Goal: Information Seeking & Learning: Learn about a topic

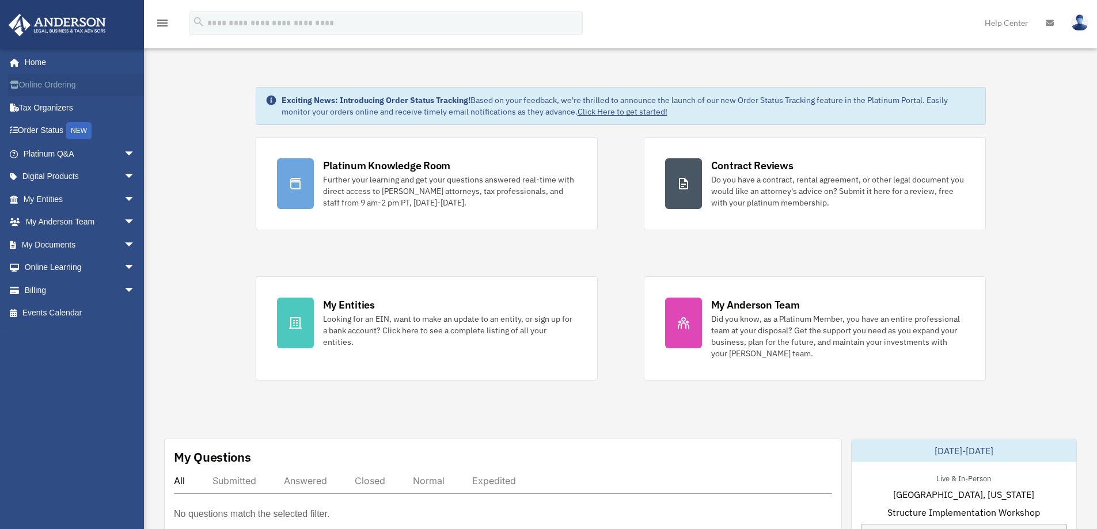
click at [35, 85] on link "Online Ordering" at bounding box center [80, 85] width 145 height 23
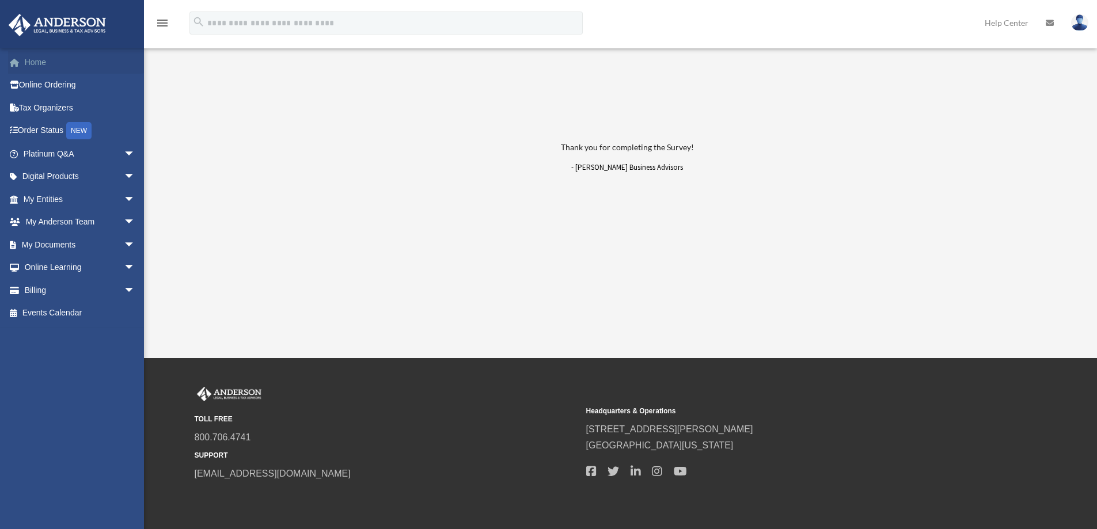
click at [35, 60] on link "Home" at bounding box center [80, 62] width 145 height 23
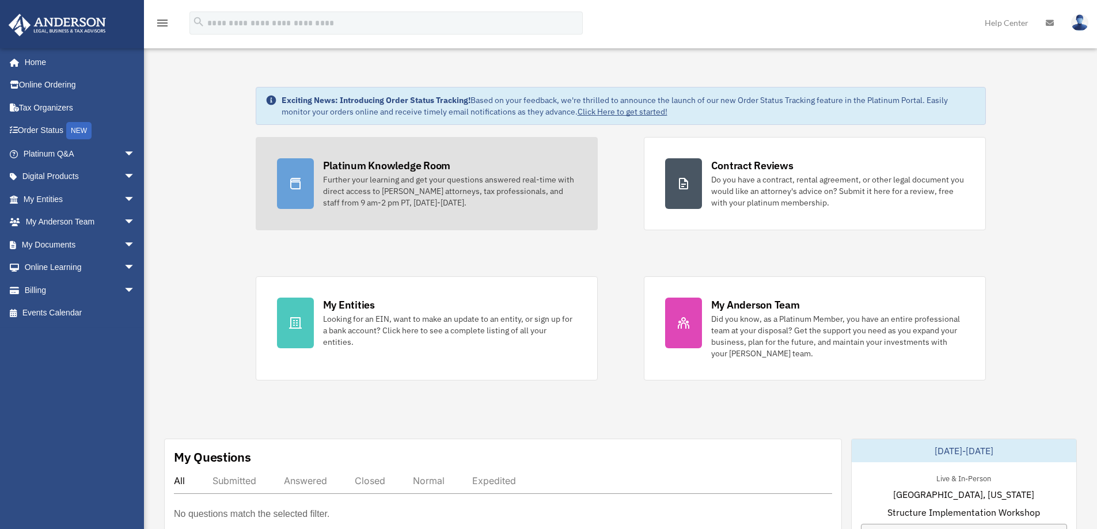
click at [368, 167] on div "Platinum Knowledge Room" at bounding box center [387, 165] width 128 height 14
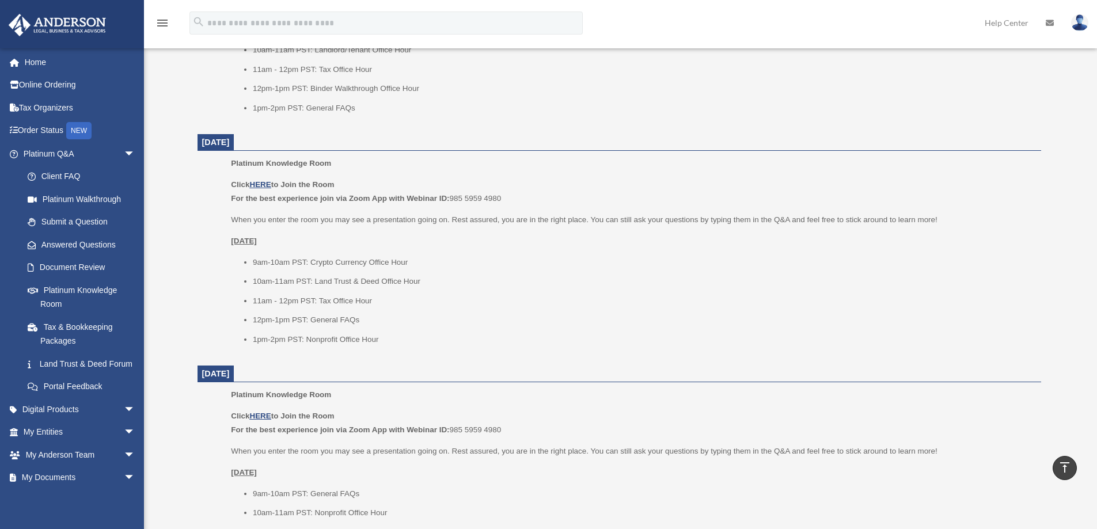
scroll to position [1095, 0]
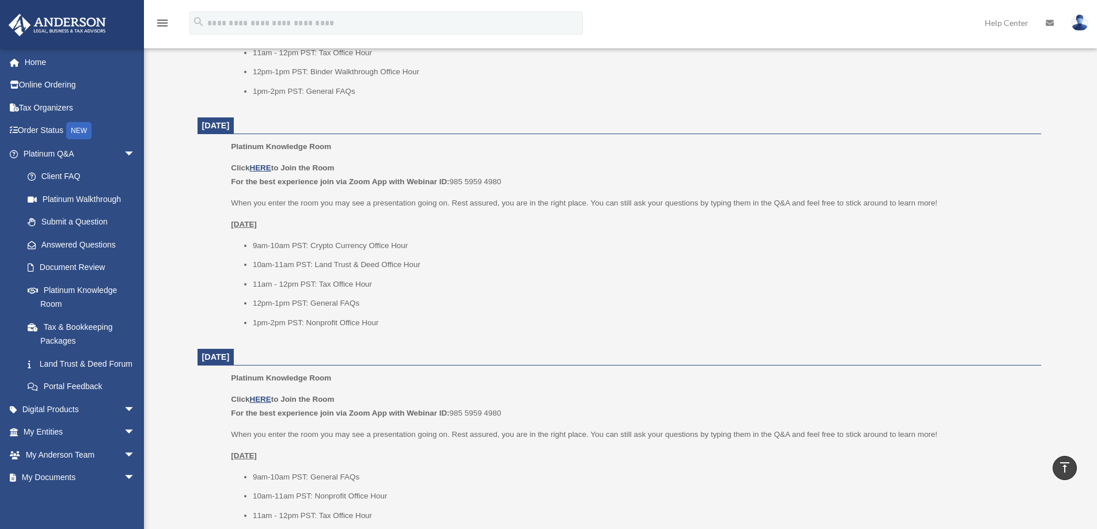
click at [735, 152] on p "Platinum Knowledge Room" at bounding box center [632, 147] width 802 height 14
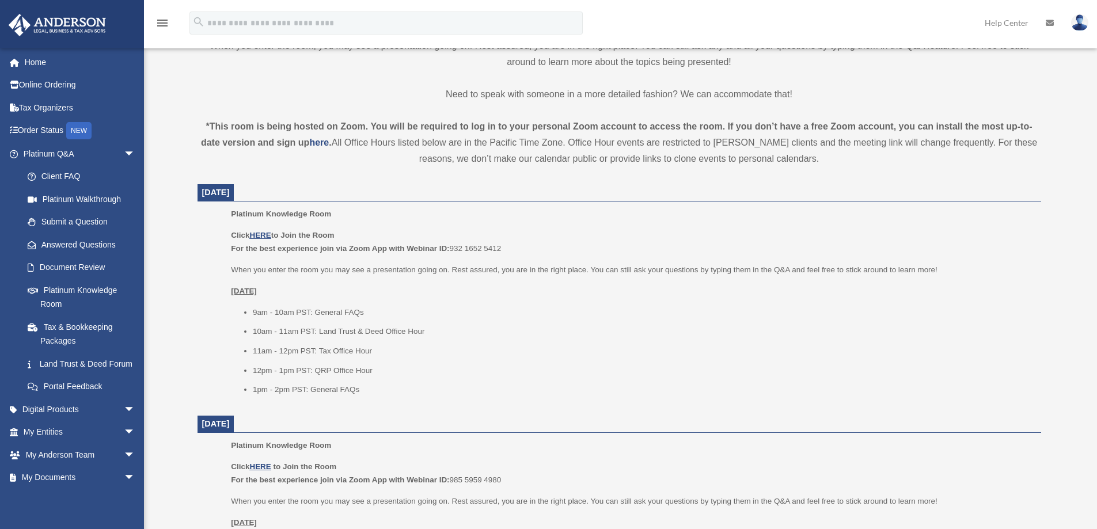
scroll to position [330, 0]
click at [264, 228] on u "HERE" at bounding box center [259, 232] width 21 height 9
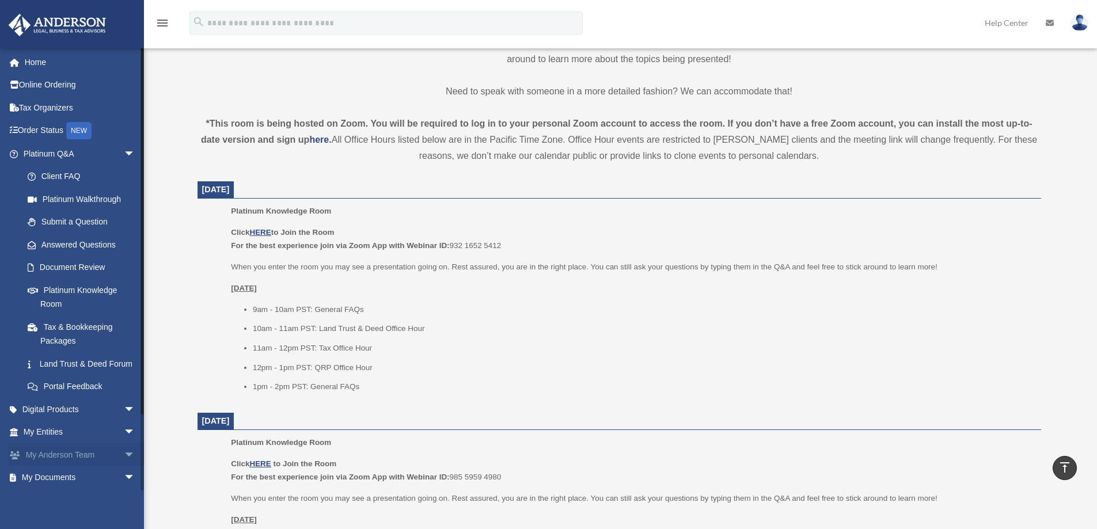
click at [44, 467] on link "My Anderson Team arrow_drop_down" at bounding box center [80, 455] width 145 height 23
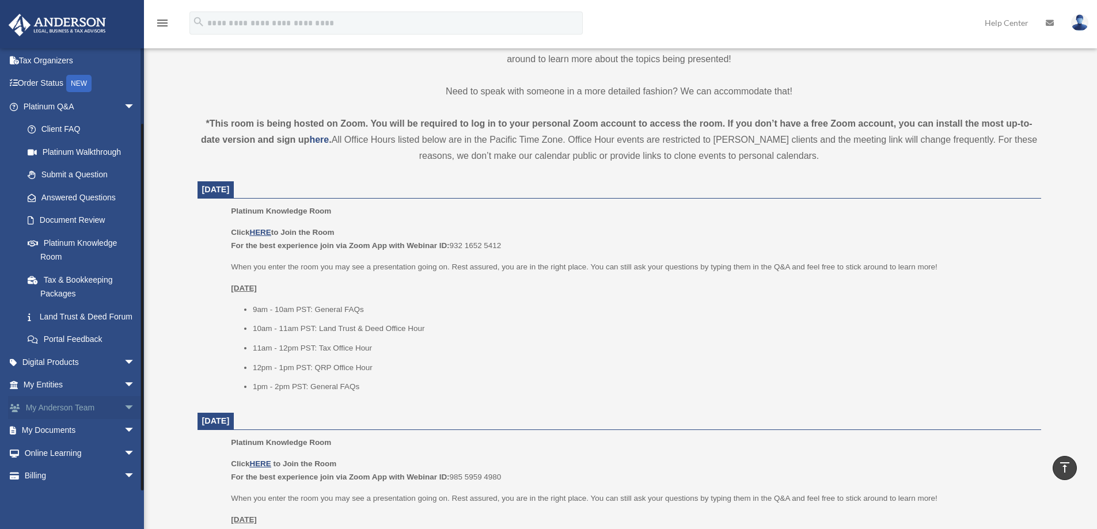
scroll to position [84, 0]
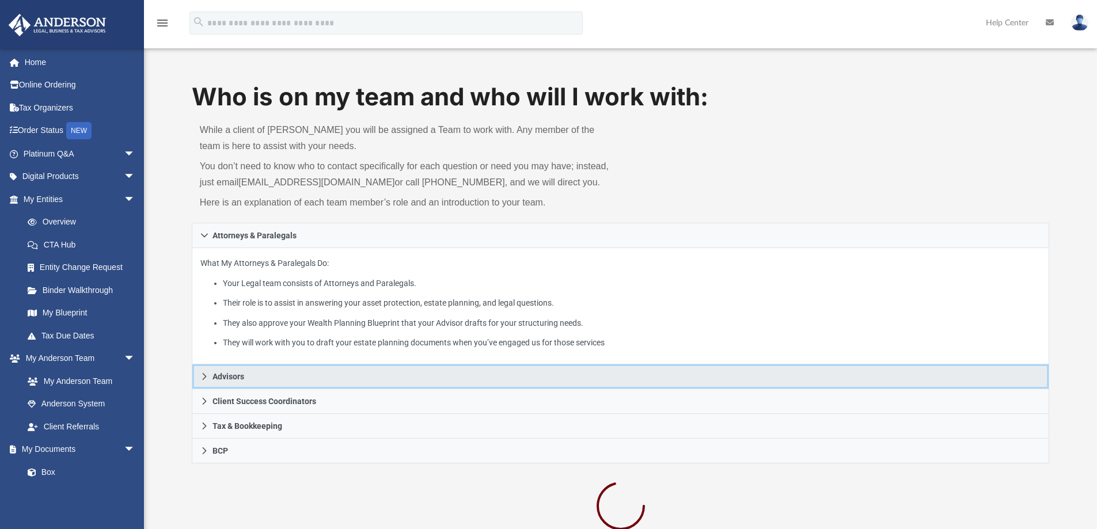
click at [226, 378] on span "Advisors" at bounding box center [229, 377] width 32 height 8
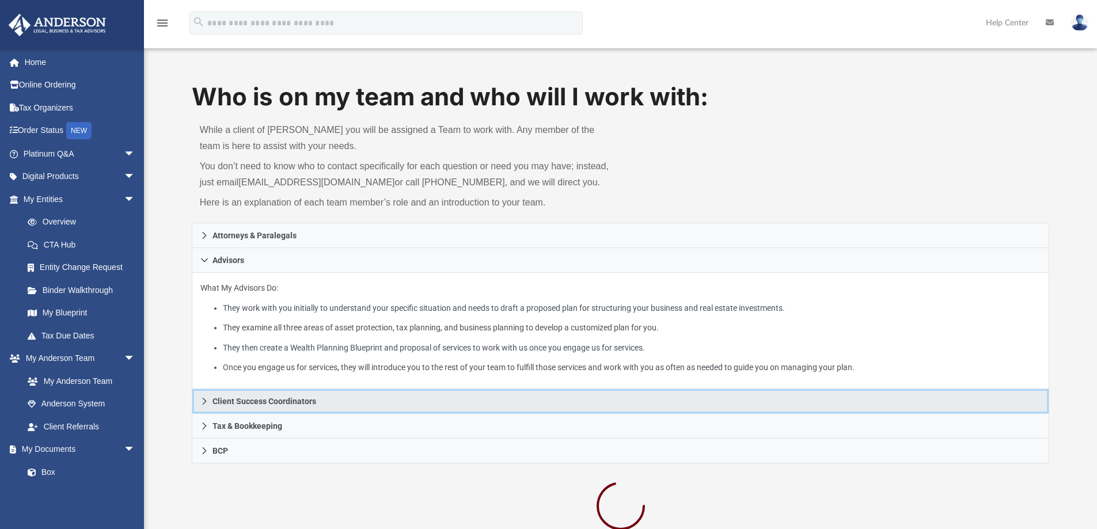
click at [259, 402] on span "Client Success Coordinators" at bounding box center [265, 401] width 104 height 8
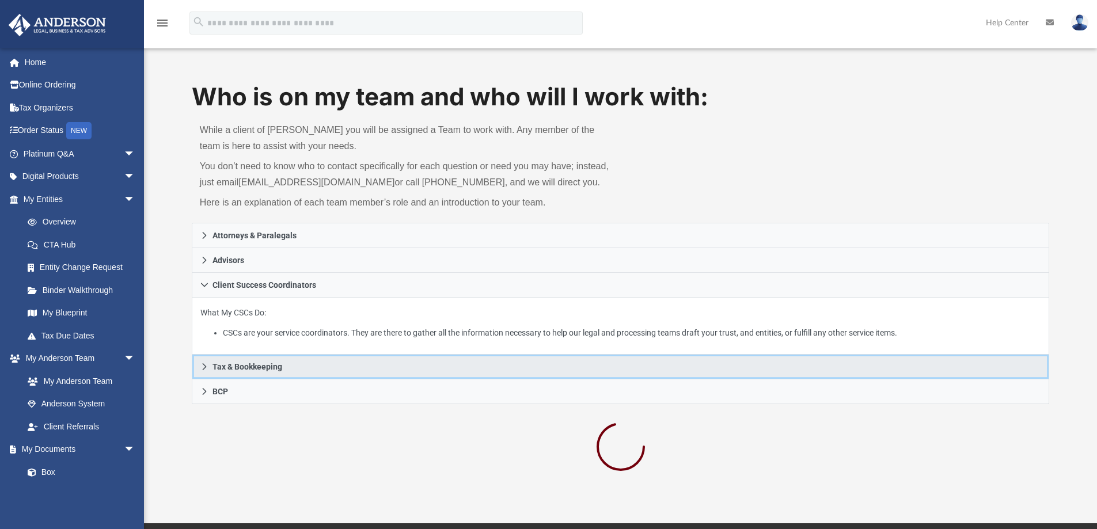
click at [253, 369] on span "Tax & Bookkeeping" at bounding box center [248, 367] width 70 height 8
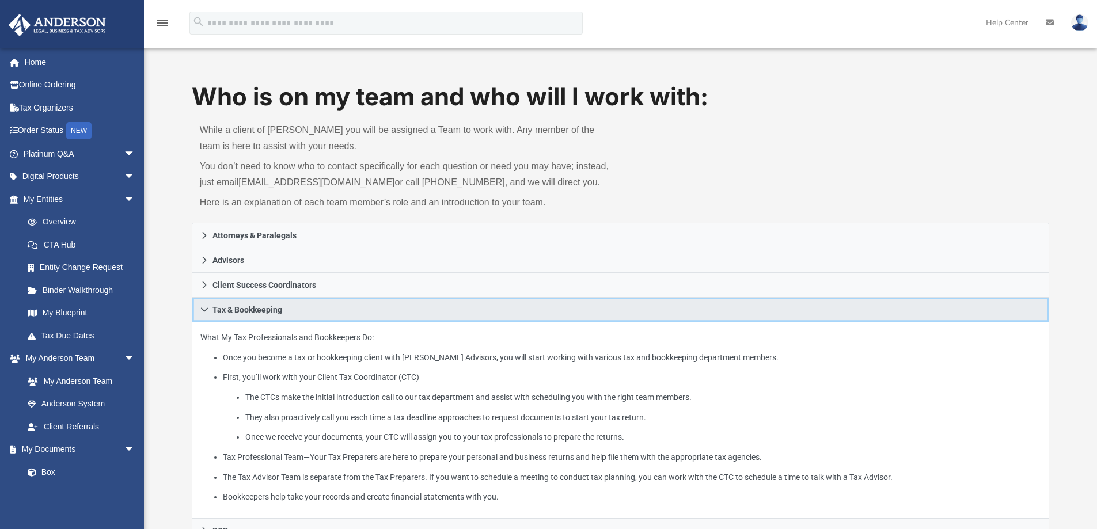
scroll to position [58, 0]
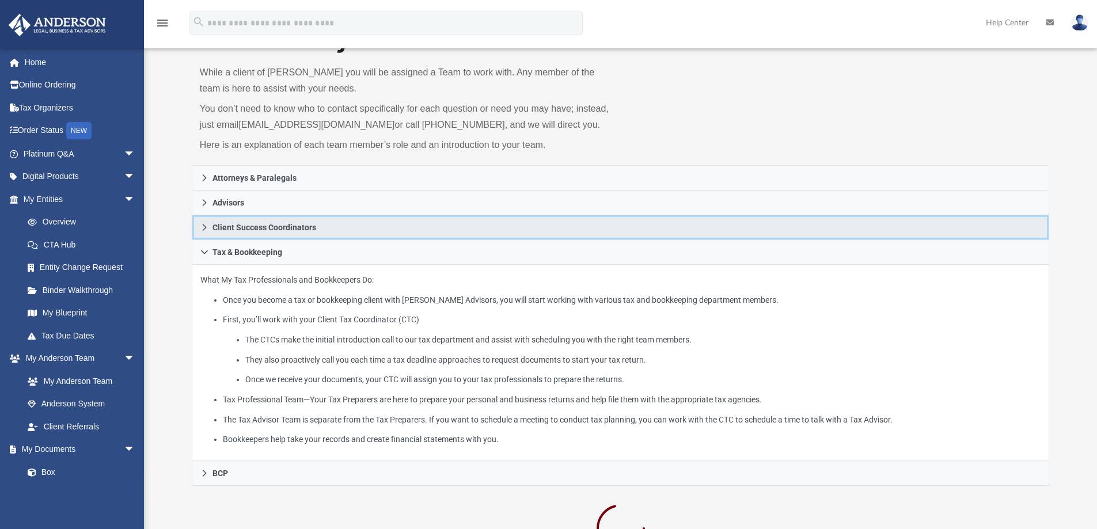
click at [222, 221] on link "Client Success Coordinators" at bounding box center [621, 227] width 858 height 25
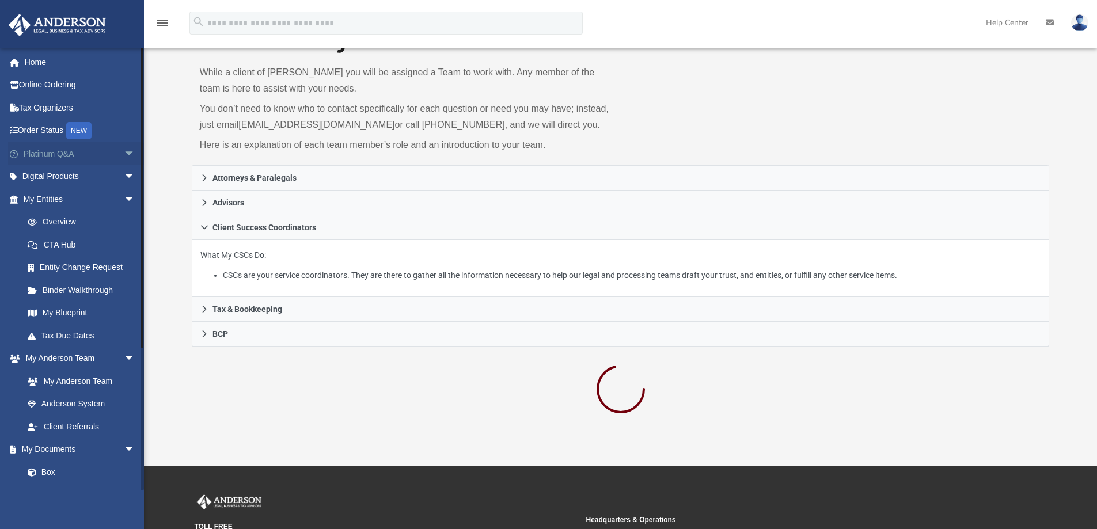
click at [52, 149] on link "Platinum Q&A arrow_drop_down" at bounding box center [80, 153] width 145 height 23
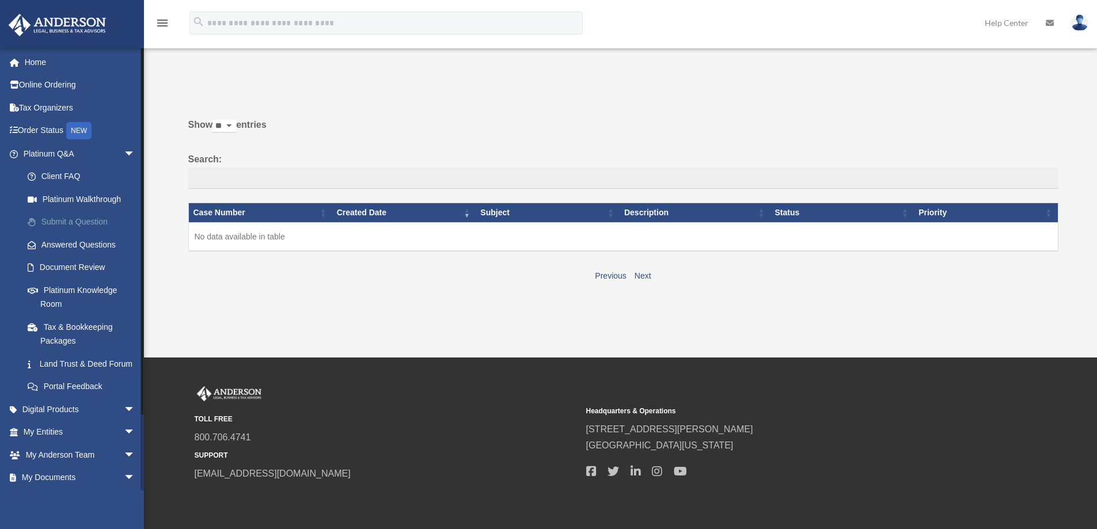
click at [59, 217] on link "Submit a Question" at bounding box center [84, 222] width 137 height 23
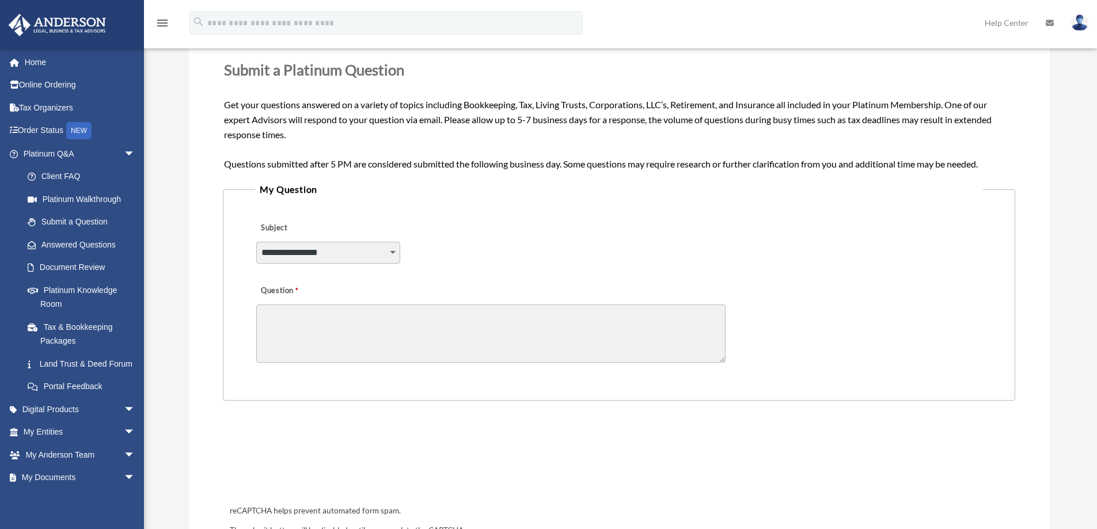
scroll to position [173, 0]
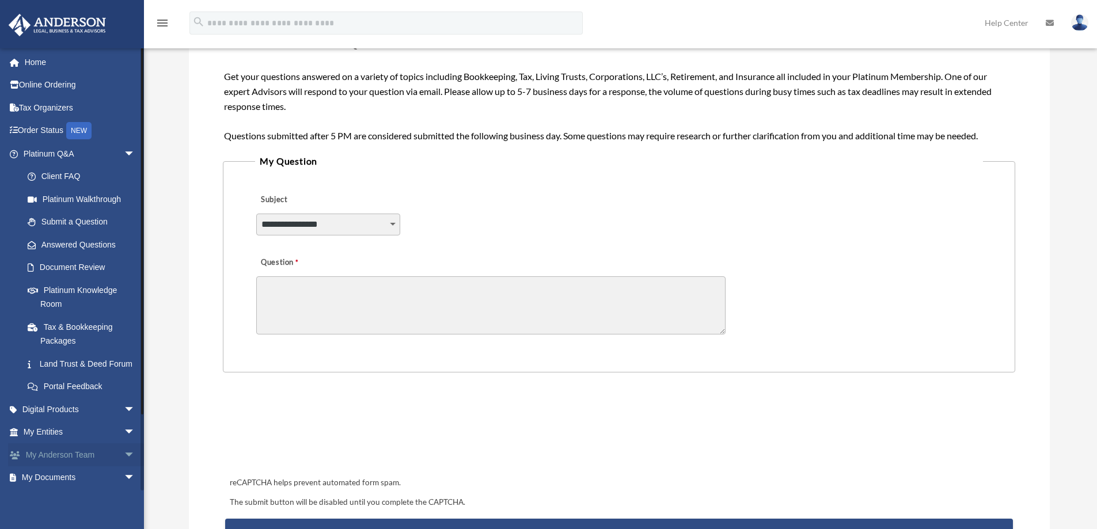
click at [74, 464] on link "My Anderson Team arrow_drop_down" at bounding box center [80, 455] width 145 height 23
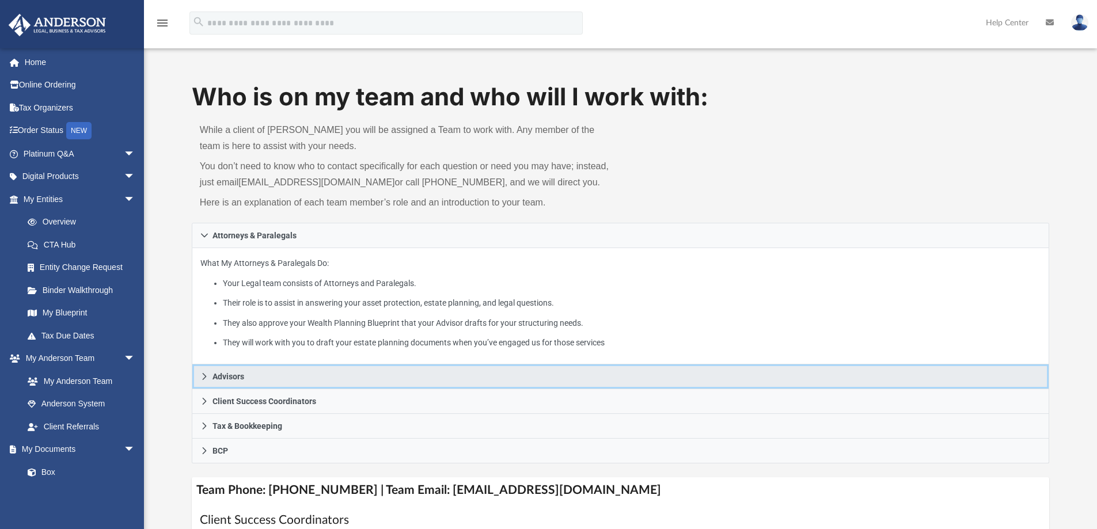
click at [225, 376] on span "Advisors" at bounding box center [229, 377] width 32 height 8
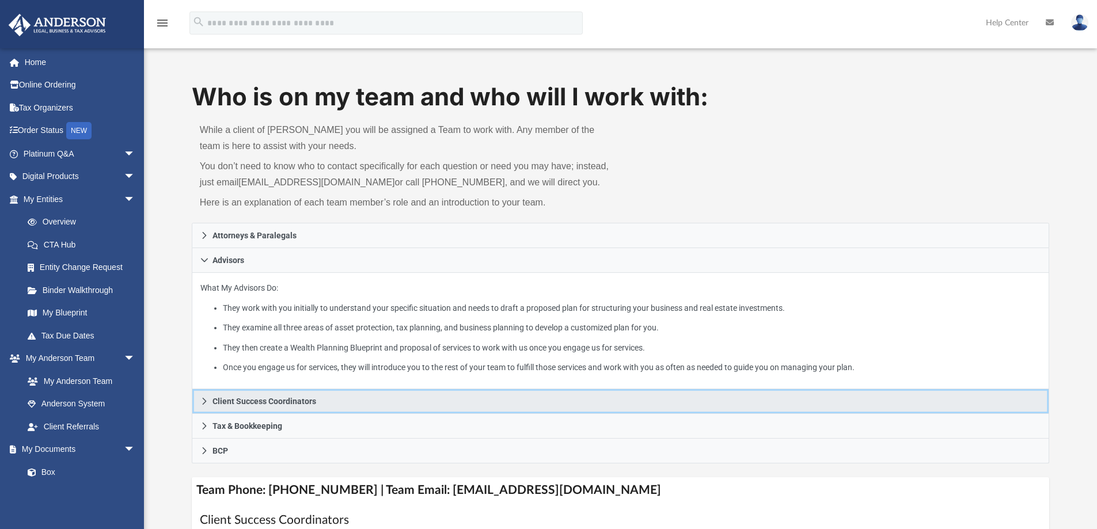
click at [267, 404] on span "Client Success Coordinators" at bounding box center [265, 401] width 104 height 8
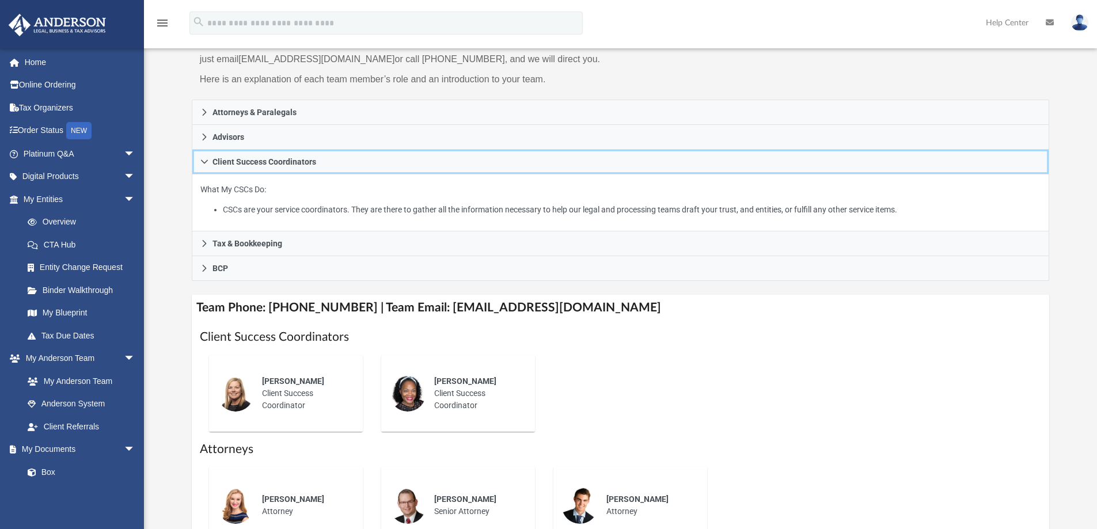
scroll to position [138, 0]
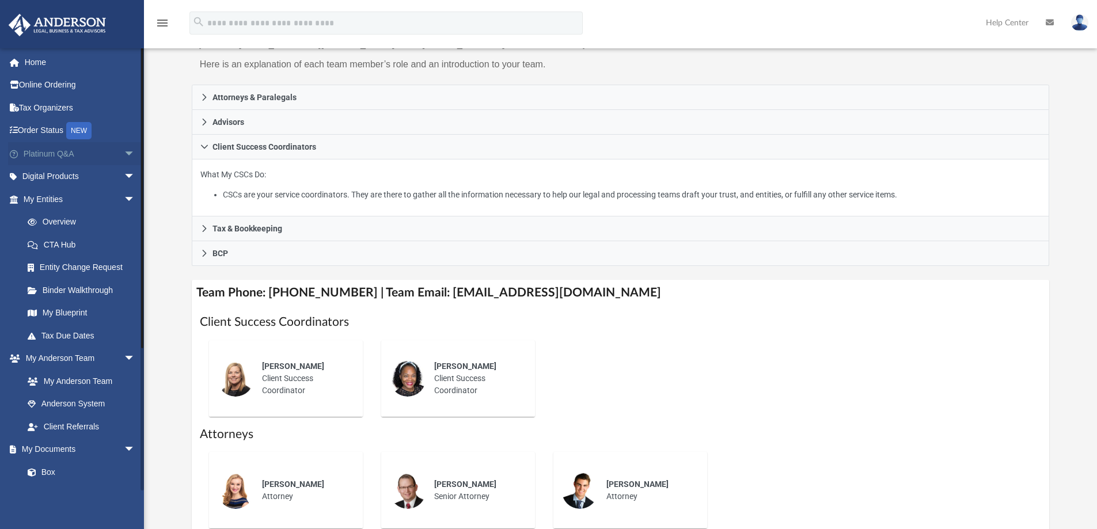
click at [54, 147] on link "Platinum Q&A arrow_drop_down" at bounding box center [80, 153] width 145 height 23
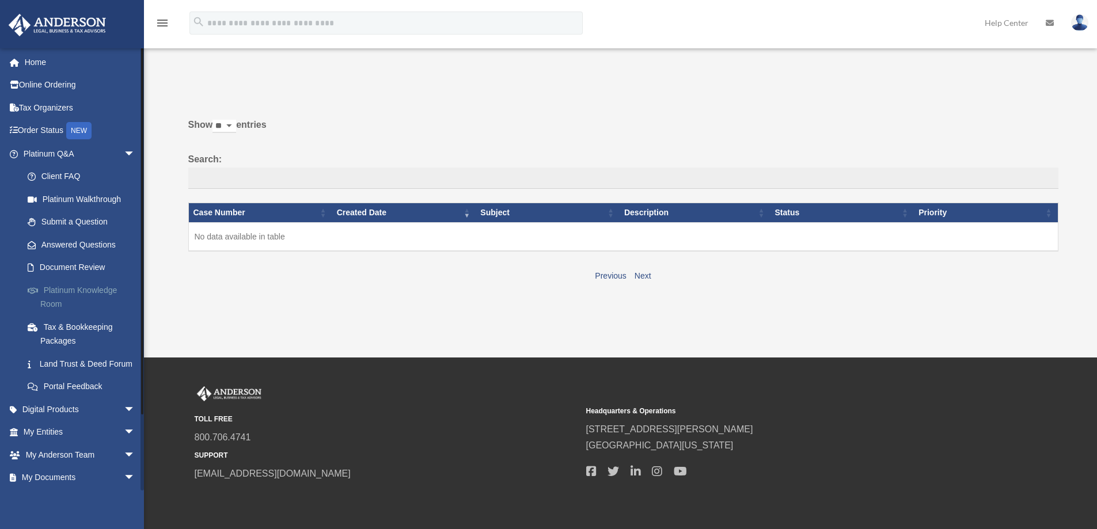
click at [60, 293] on link "Platinum Knowledge Room" at bounding box center [84, 297] width 137 height 37
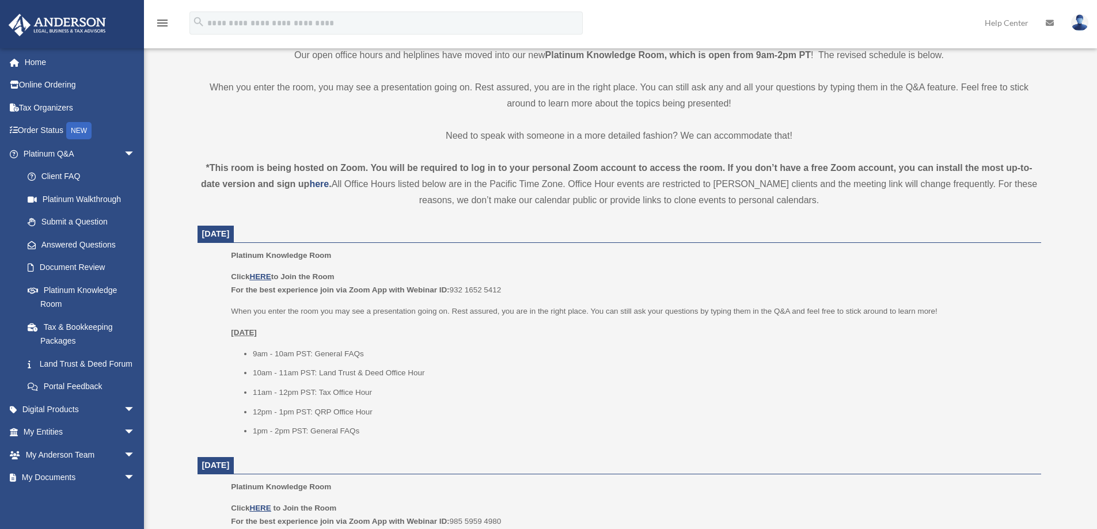
scroll to position [288, 0]
click at [265, 273] on u "HERE" at bounding box center [259, 274] width 21 height 9
